Goal: Task Accomplishment & Management: Manage account settings

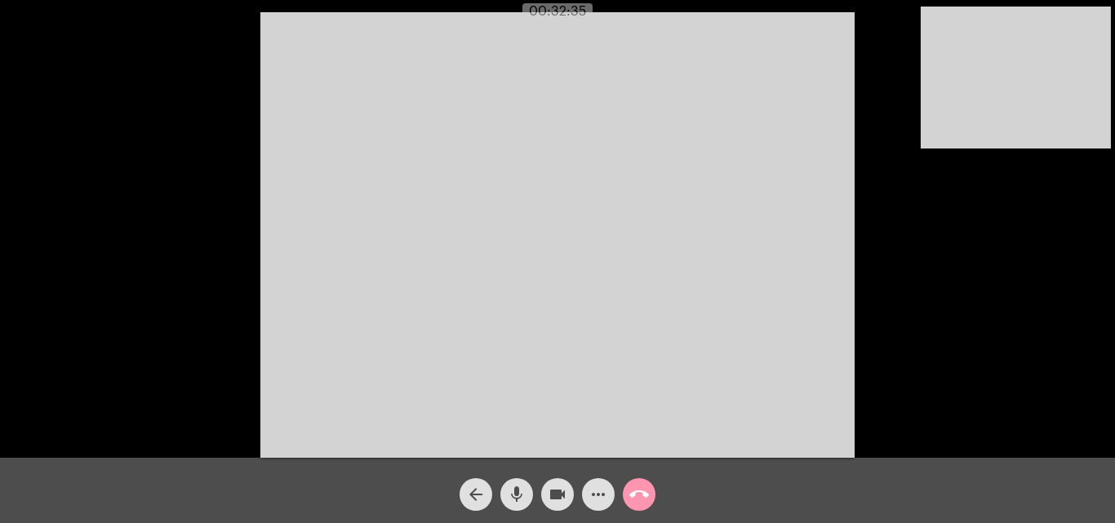
click at [168, 341] on div "Acessando Câmera e Microfone..." at bounding box center [558, 233] width 1112 height 458
click at [215, 310] on div "Acessando Câmera e Microfone..." at bounding box center [558, 233] width 1112 height 458
click at [464, 499] on button "arrow_back" at bounding box center [476, 494] width 33 height 33
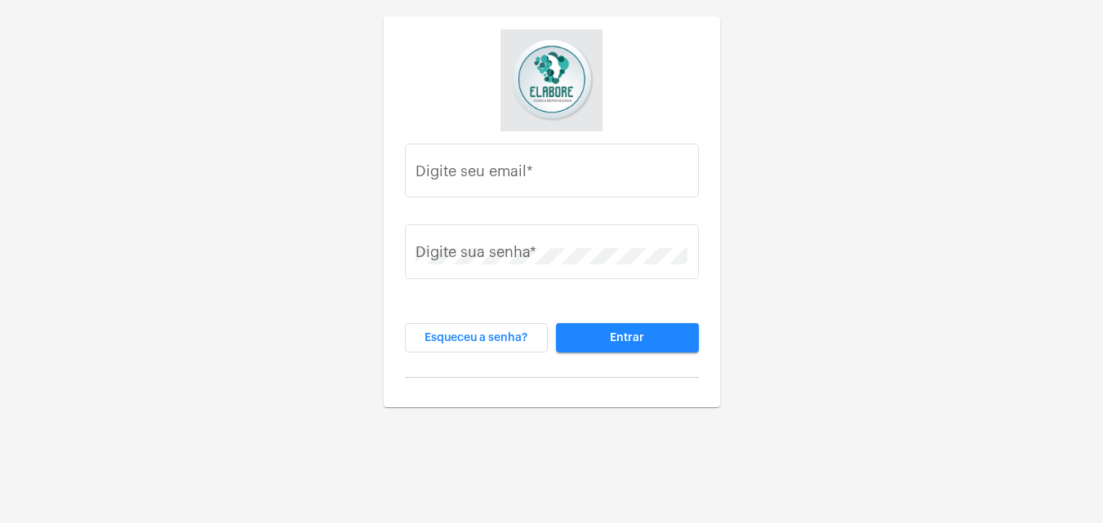
type input "[EMAIL_ADDRESS][DOMAIN_NAME]"
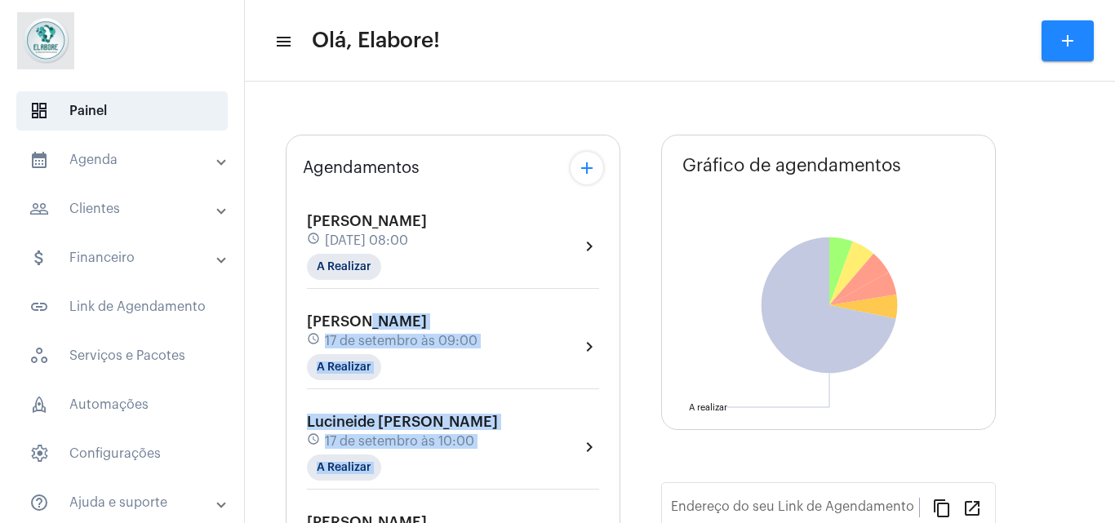
drag, startPoint x: 464, startPoint y: 499, endPoint x: 354, endPoint y: 291, distance: 235.5
click at [354, 291] on div "[PERSON_NAME] schedule [DATE] 08:00 A Realizar chevron_right [PERSON_NAME] Mene…" at bounding box center [453, 389] width 300 height 393
type input "[URL][DOMAIN_NAME]"
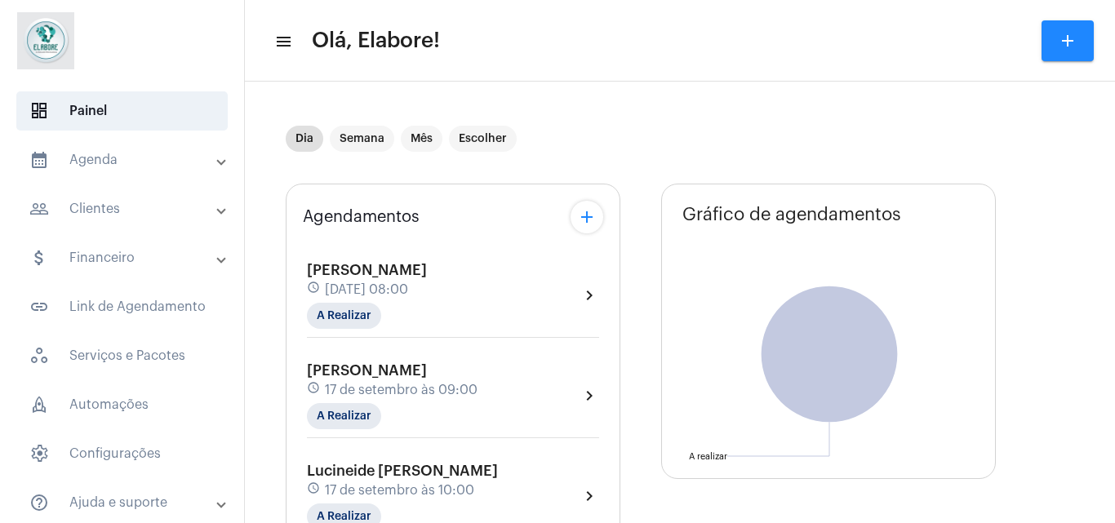
click at [491, 322] on div "[PERSON_NAME] schedule [DATE] 08:00 A Realizar chevron_right" at bounding box center [453, 295] width 292 height 67
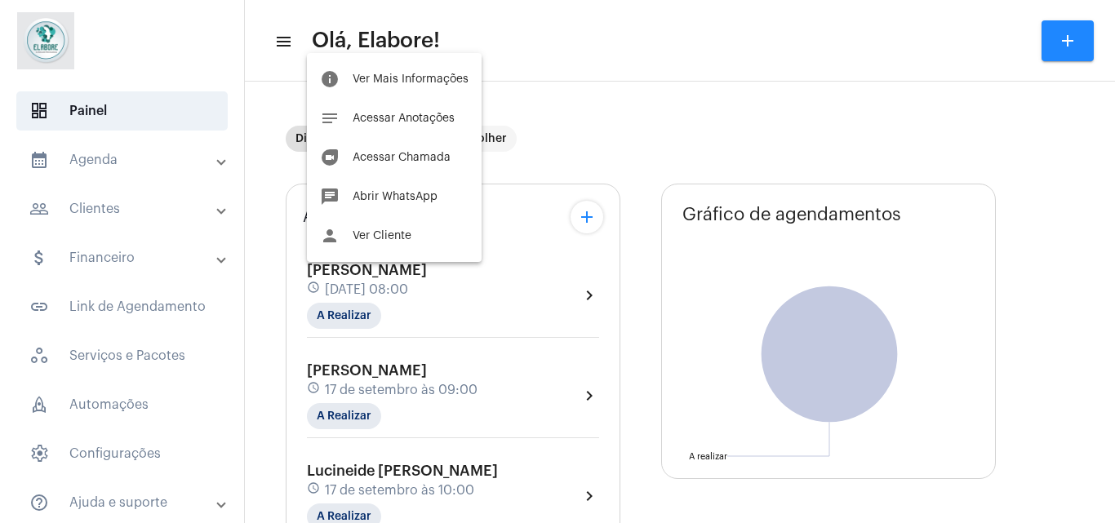
click at [362, 305] on div at bounding box center [557, 261] width 1115 height 523
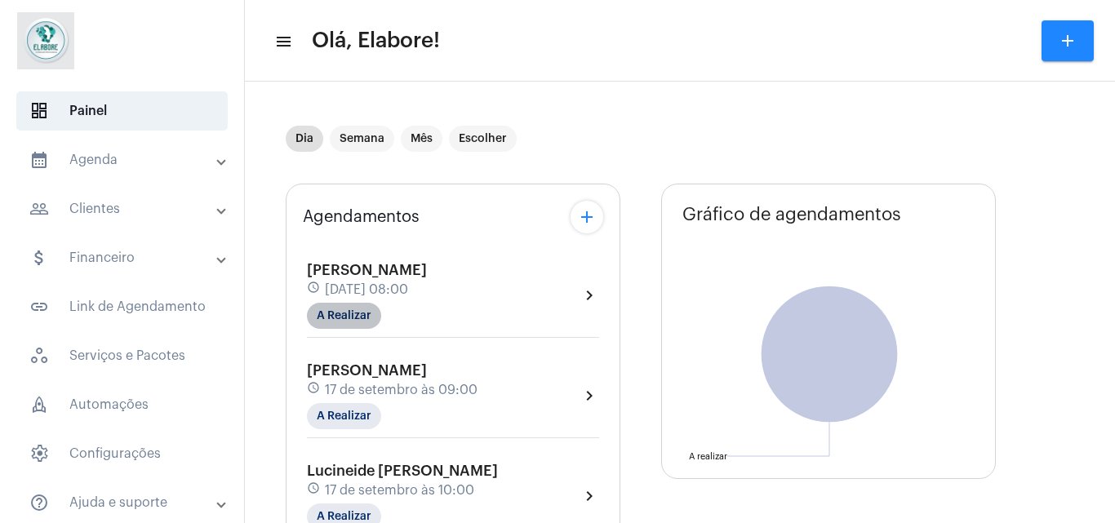
click at [362, 315] on mat-chip "A Realizar" at bounding box center [344, 316] width 74 height 26
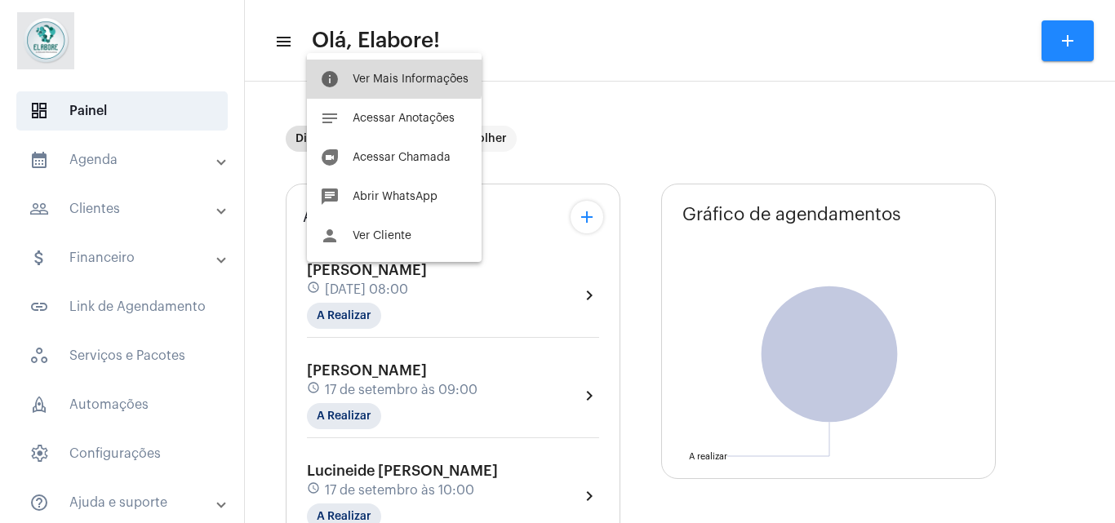
click at [383, 70] on button "info Ver Mais Informações" at bounding box center [394, 79] width 175 height 39
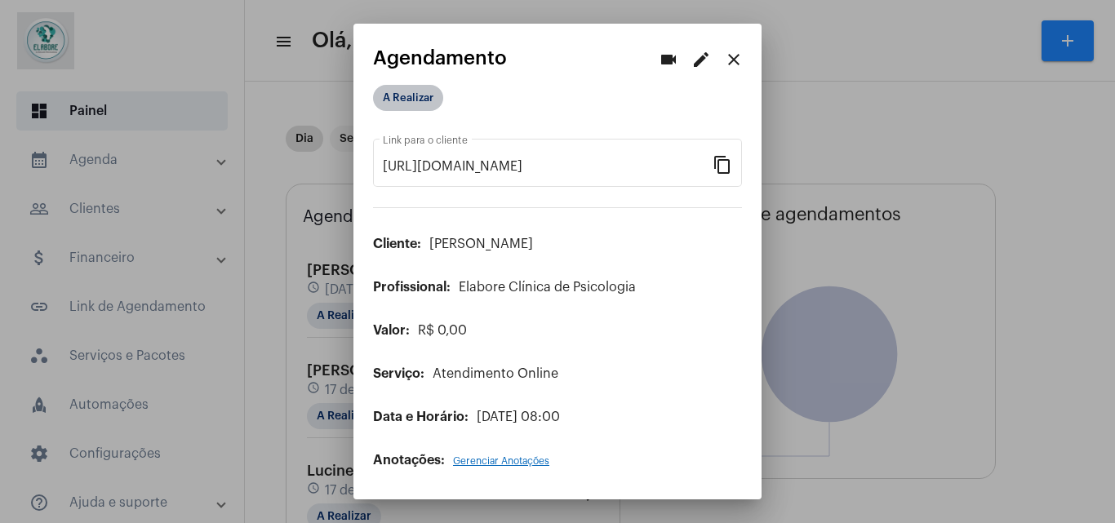
click at [411, 92] on mat-chip "A Realizar" at bounding box center [408, 98] width 70 height 26
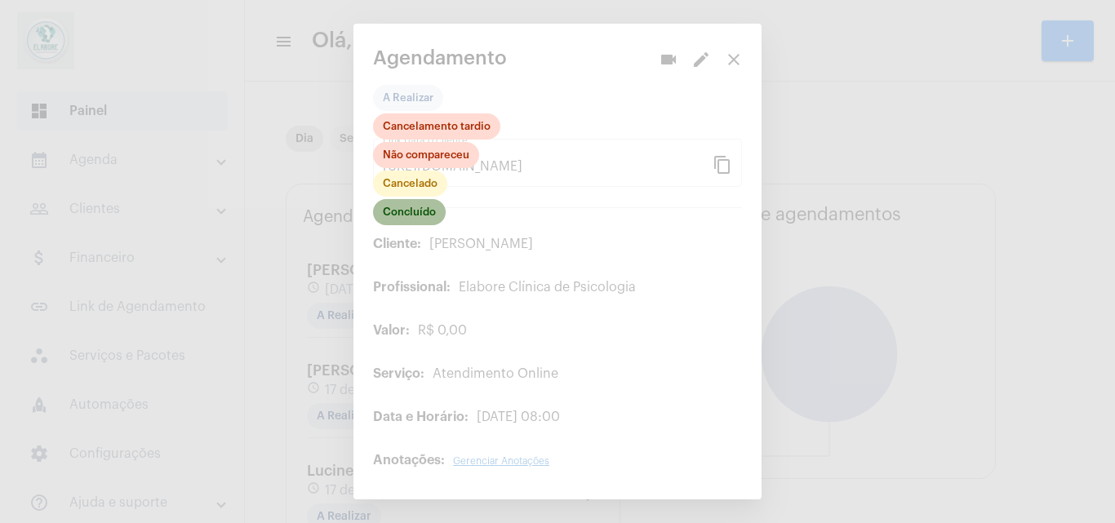
click at [428, 209] on mat-chip "Concluído" at bounding box center [409, 212] width 73 height 26
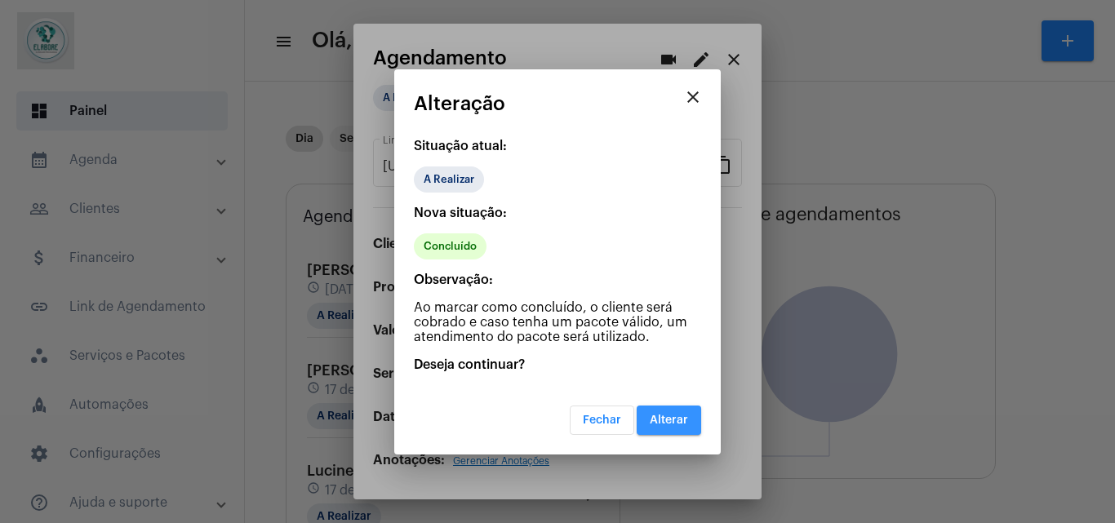
click at [669, 420] on span "Alterar" at bounding box center [669, 420] width 38 height 11
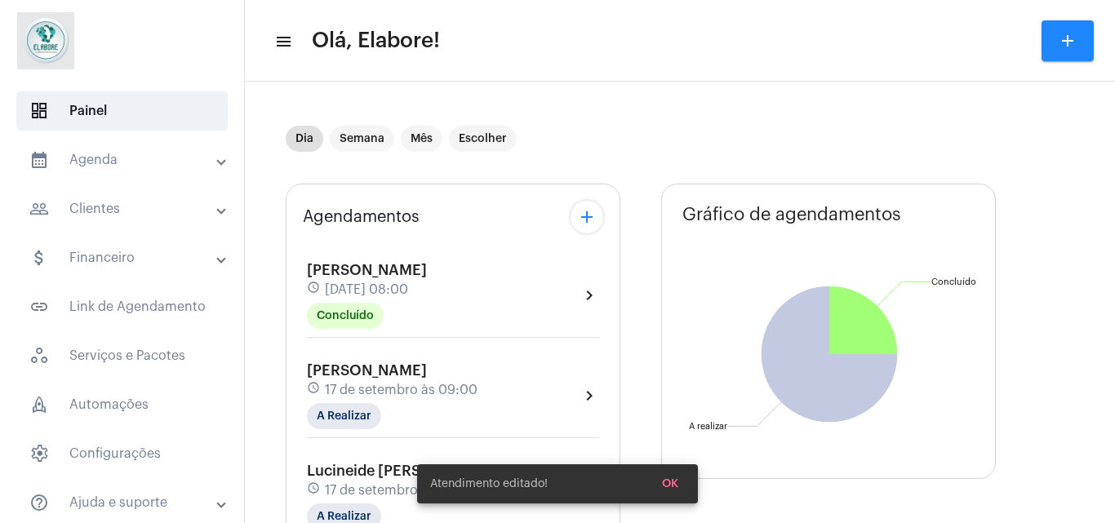
click at [677, 488] on span "OK" at bounding box center [670, 483] width 16 height 11
